Goal: Find specific page/section: Find specific page/section

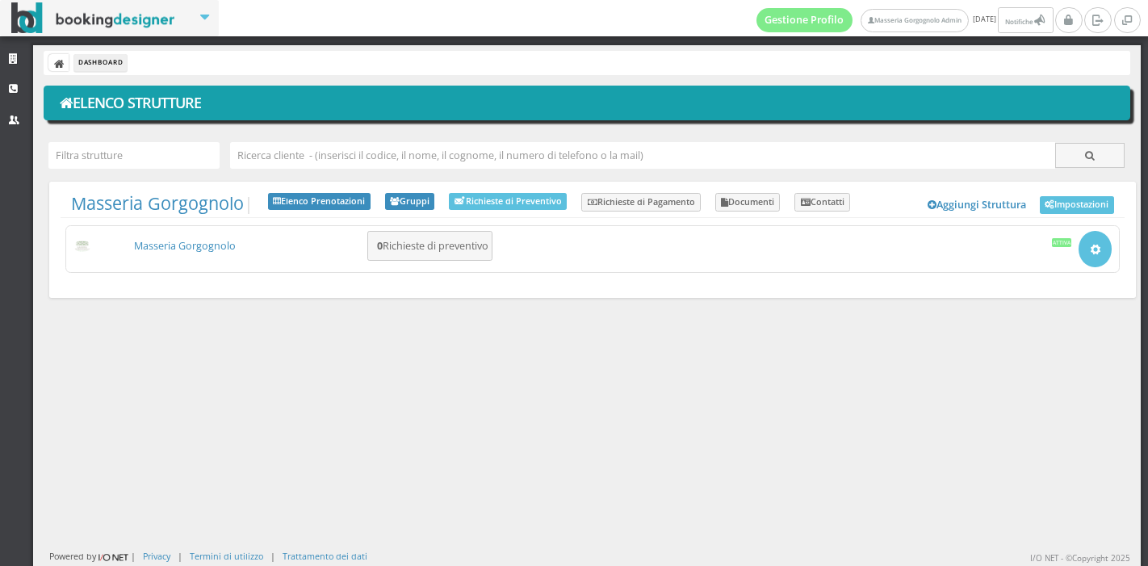
click at [221, 250] on link "Masseria Gorgognolo" at bounding box center [185, 246] width 102 height 14
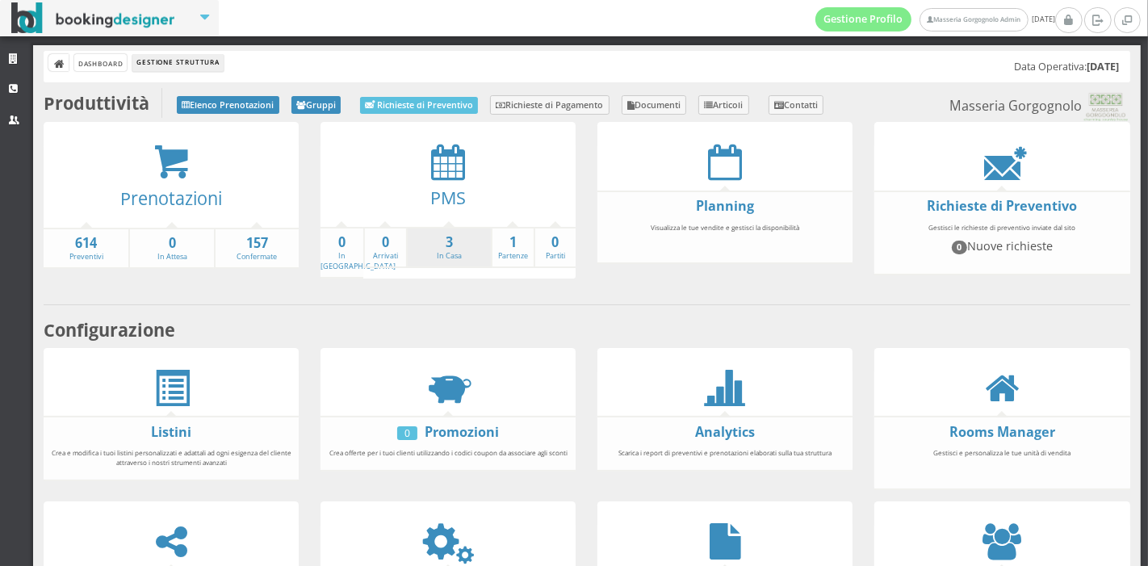
click at [458, 254] on li "3 In Casa" at bounding box center [448, 248] width 85 height 42
click at [447, 244] on strong "3" at bounding box center [449, 242] width 83 height 19
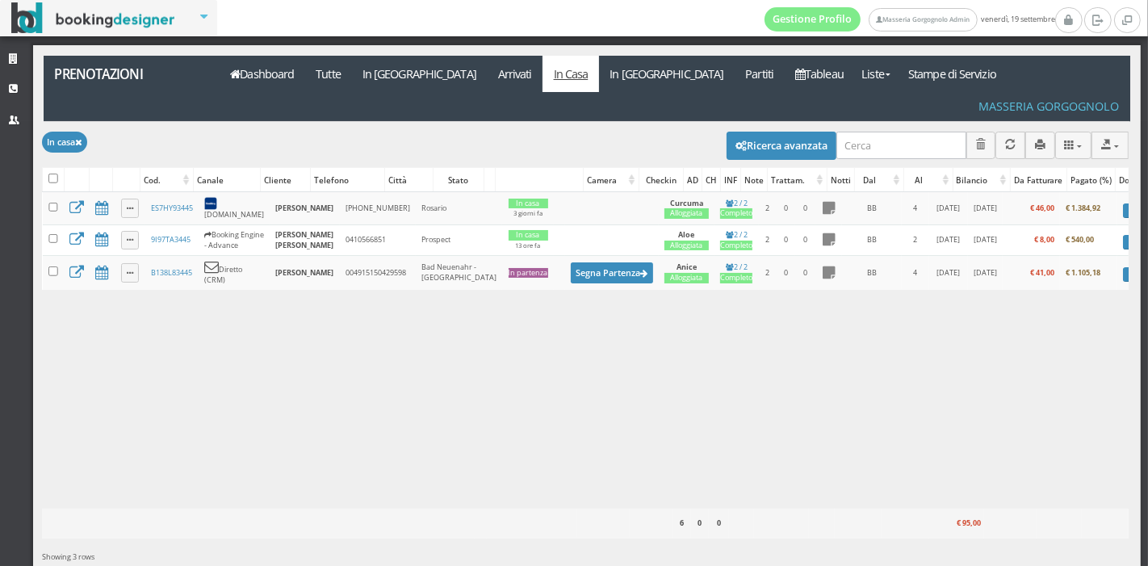
scroll to position [0, 45]
